Goal: Information Seeking & Learning: Learn about a topic

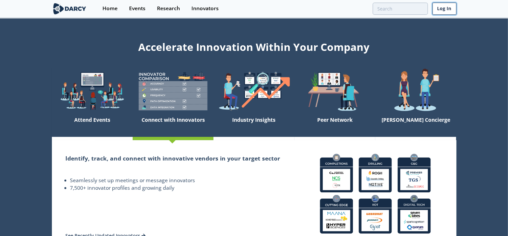
click at [441, 10] on link "Log In" at bounding box center [445, 9] width 24 height 12
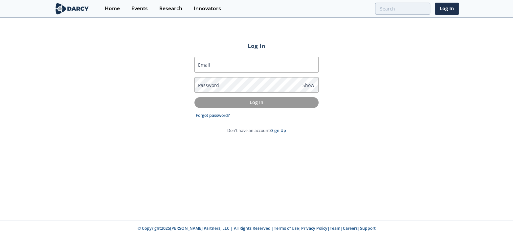
type input "[PERSON_NAME][EMAIL_ADDRESS][PERSON_NAME][DOMAIN_NAME]"
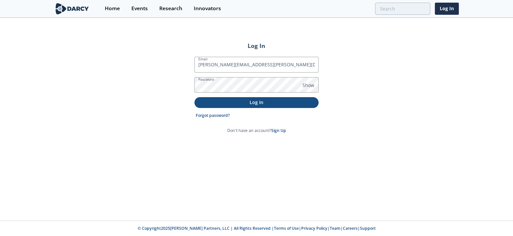
click at [260, 101] on p "Log In" at bounding box center [256, 102] width 115 height 7
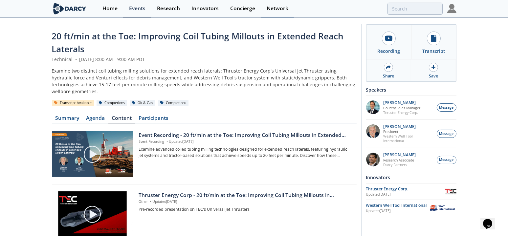
click at [277, 9] on div "Network" at bounding box center [278, 8] width 22 height 5
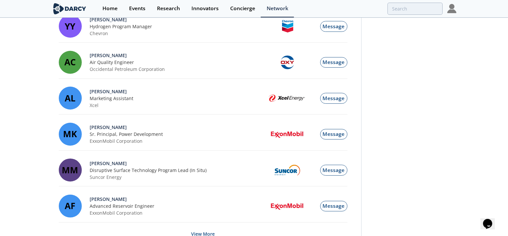
scroll to position [712, 0]
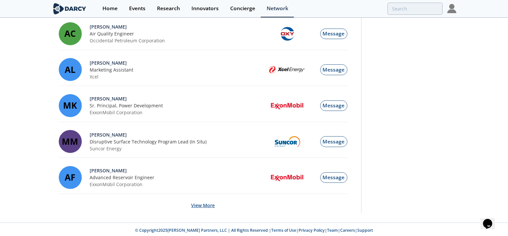
click at [206, 205] on button "View More" at bounding box center [203, 205] width 24 height 16
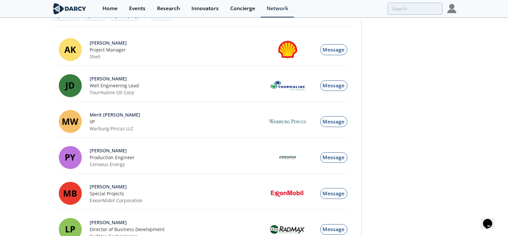
scroll to position [0, 0]
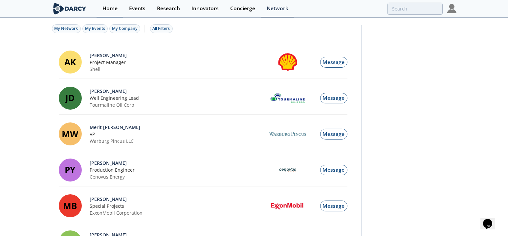
click at [116, 13] on link "Home" at bounding box center [110, 8] width 27 height 17
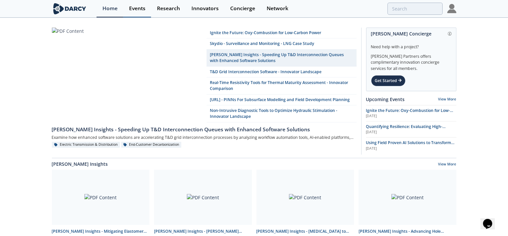
click at [136, 10] on div "Events" at bounding box center [137, 8] width 16 height 5
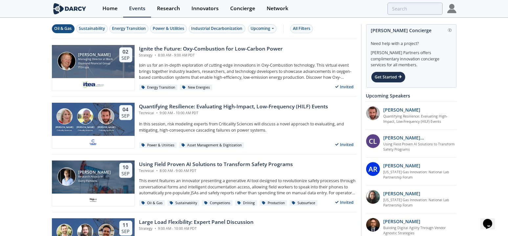
click at [57, 27] on div "Oil & Gas" at bounding box center [63, 29] width 17 height 6
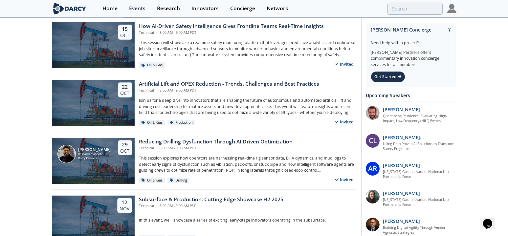
scroll to position [248, 0]
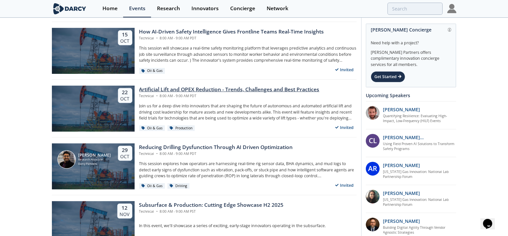
click at [208, 89] on div "Artificial Lift and OPEX Reduction - Trends, Challenges and Best Practices" at bounding box center [229, 90] width 180 height 8
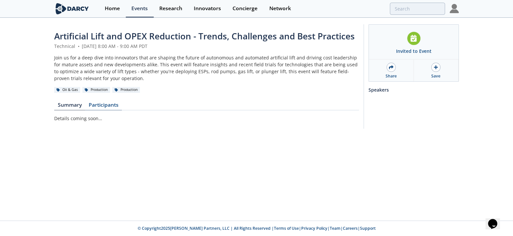
click at [110, 106] on link "Participants" at bounding box center [103, 107] width 37 height 8
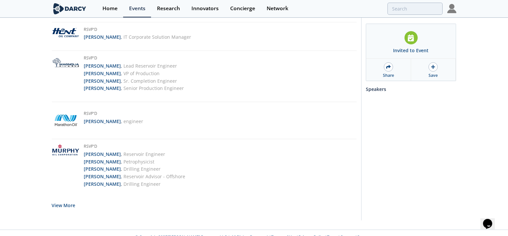
scroll to position [1624, 0]
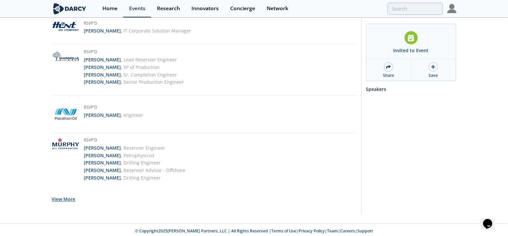
click at [64, 198] on button "View More" at bounding box center [64, 200] width 24 height 16
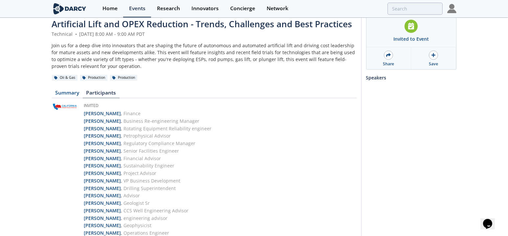
scroll to position [0, 0]
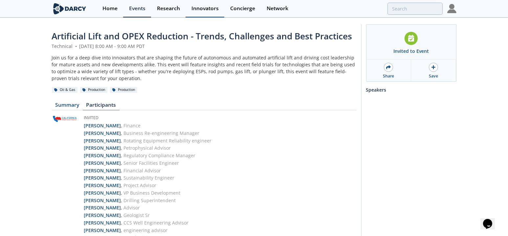
click at [201, 9] on div "Innovators" at bounding box center [205, 8] width 27 height 5
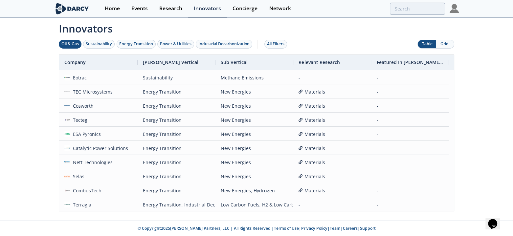
click at [67, 43] on div "Oil & Gas" at bounding box center [69, 44] width 17 height 6
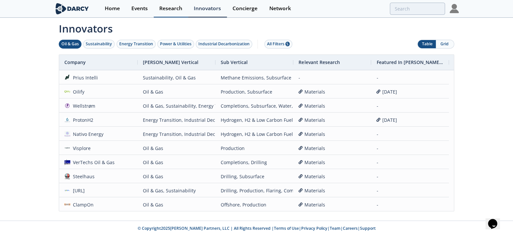
click at [165, 7] on div "Research" at bounding box center [170, 8] width 23 height 5
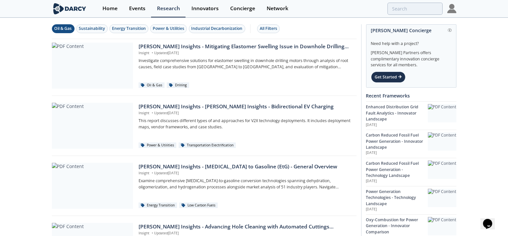
click at [58, 28] on div "Oil & Gas" at bounding box center [63, 29] width 17 height 6
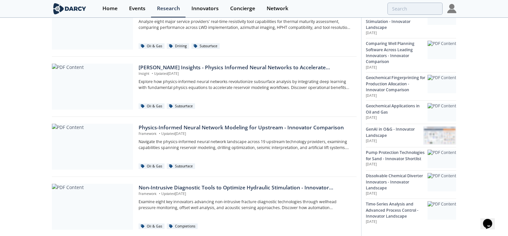
scroll to position [508, 0]
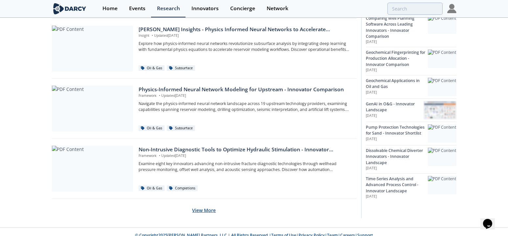
click at [206, 207] on button "View More" at bounding box center [205, 210] width 24 height 16
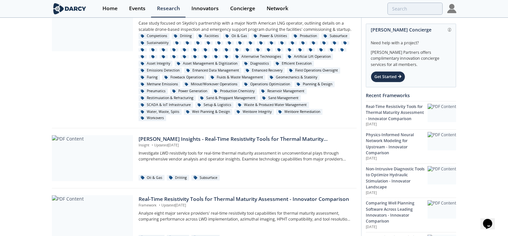
scroll to position [147, 0]
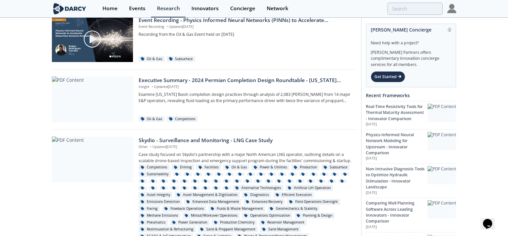
click at [63, 6] on img at bounding box center [70, 8] width 36 height 11
